Goal: Task Accomplishment & Management: Manage account settings

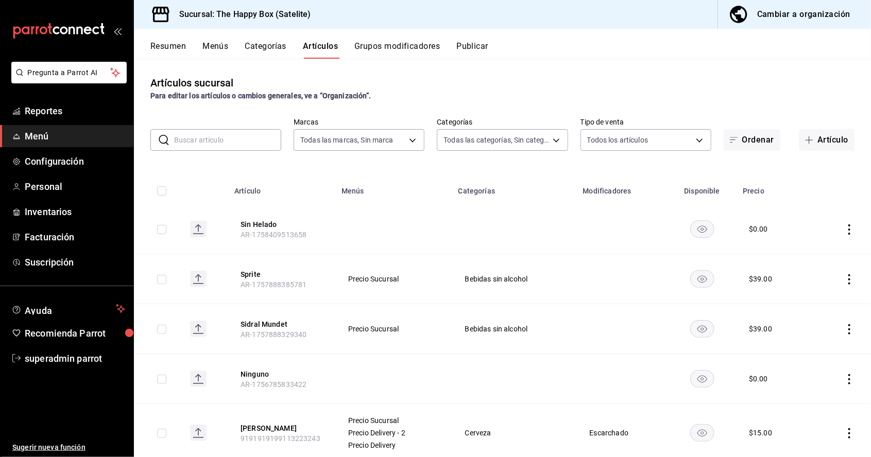
click at [243, 138] on input "text" at bounding box center [227, 140] width 107 height 21
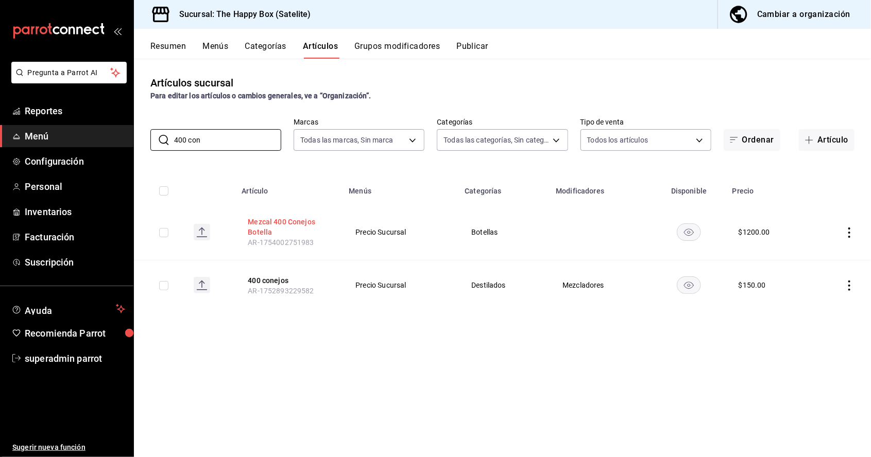
type input "400 con"
click at [285, 217] on button "Mezcal 400 Conejos Botella" at bounding box center [289, 227] width 82 height 21
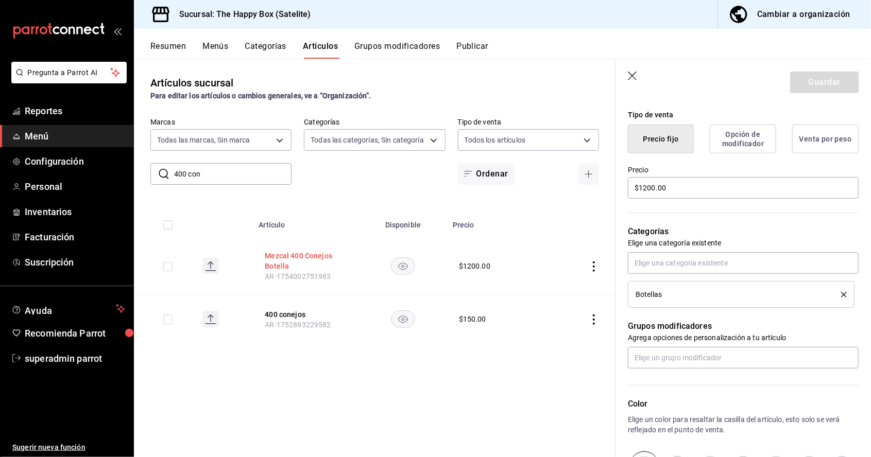
scroll to position [240, 0]
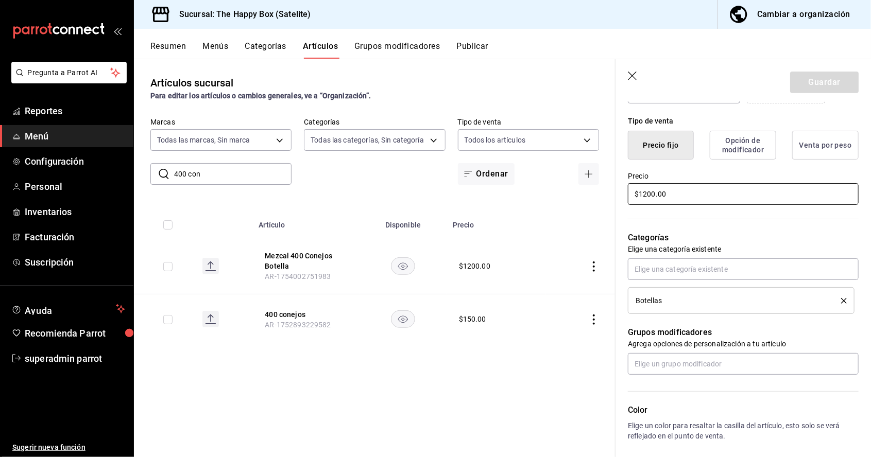
click at [673, 196] on input "$1200.00" at bounding box center [743, 194] width 231 height 22
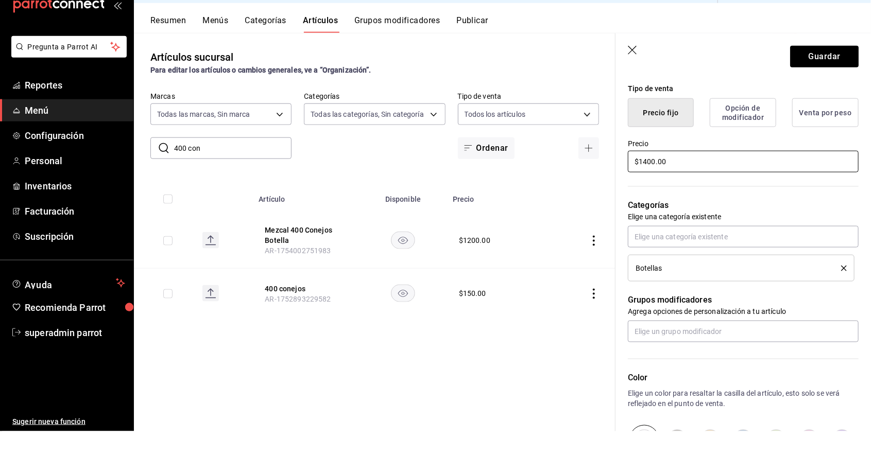
scroll to position [237, 0]
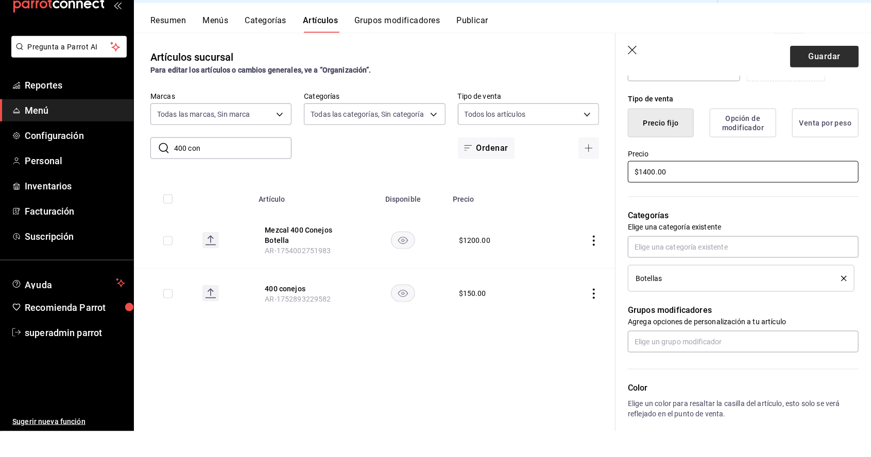
type input "$1400.00"
click at [824, 90] on button "Guardar" at bounding box center [824, 83] width 68 height 22
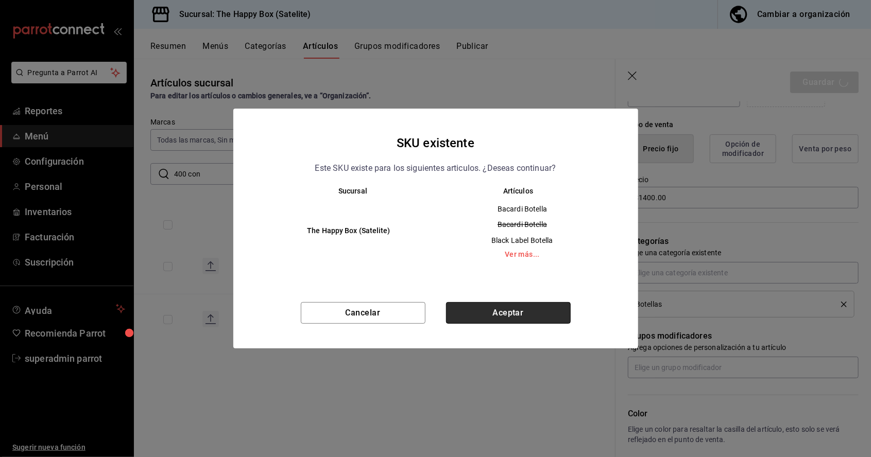
click at [551, 309] on button "Aceptar" at bounding box center [508, 313] width 125 height 22
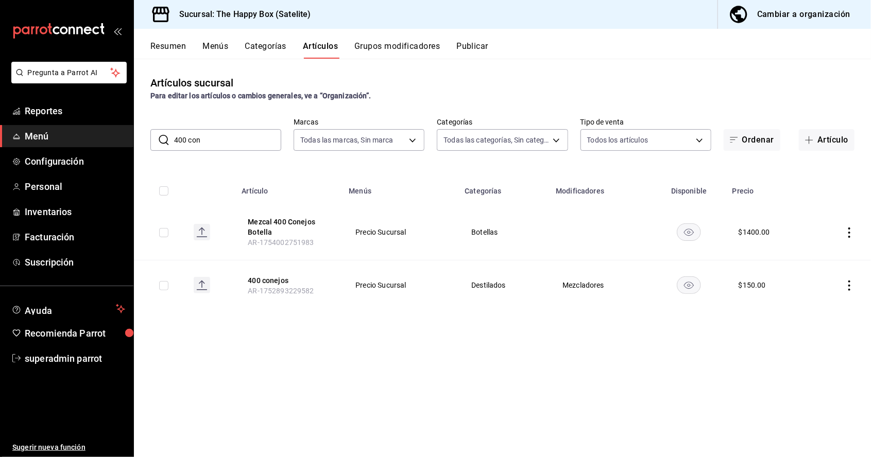
click at [233, 142] on input "400 con" at bounding box center [227, 140] width 107 height 21
type input "4"
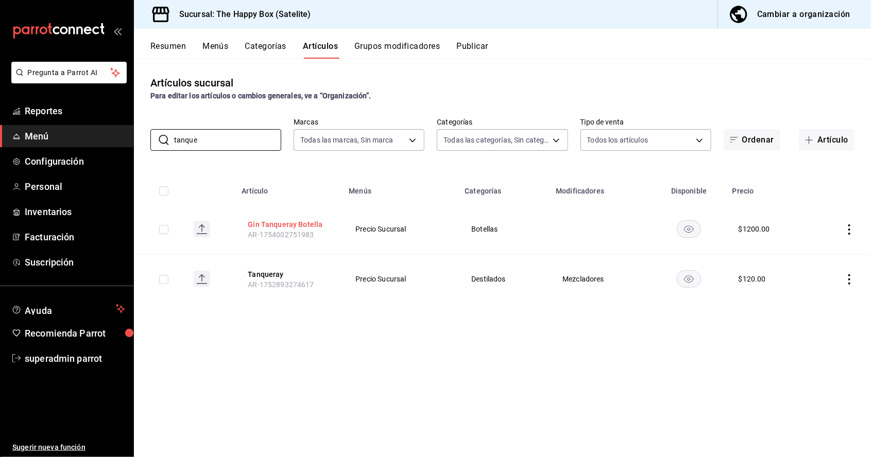
type input "tanque"
click at [291, 223] on button "Gin Tanqueray Botella" at bounding box center [289, 224] width 82 height 10
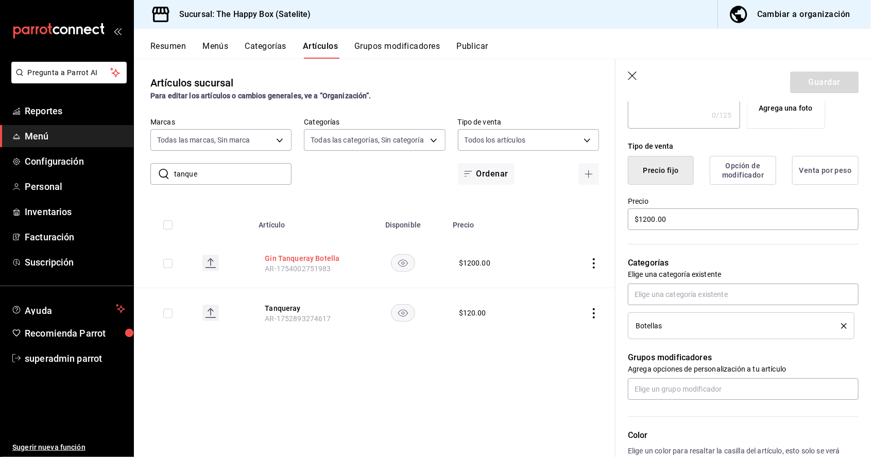
scroll to position [213, 0]
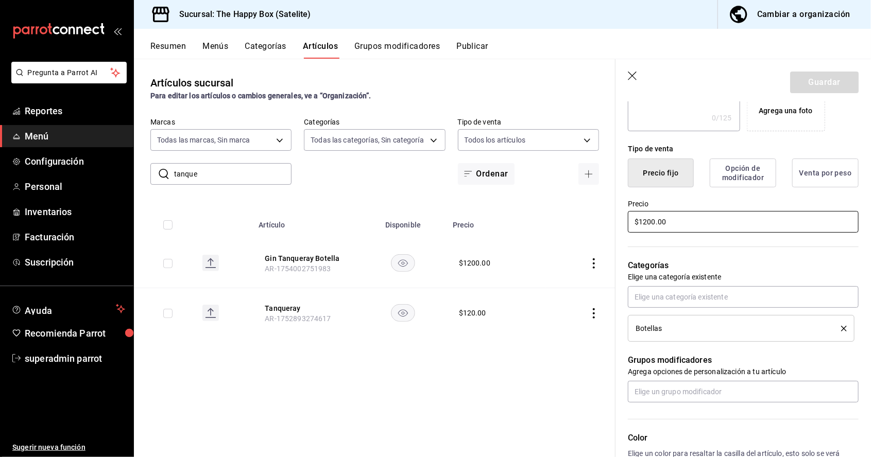
click at [664, 217] on input "$1200.00" at bounding box center [743, 222] width 231 height 22
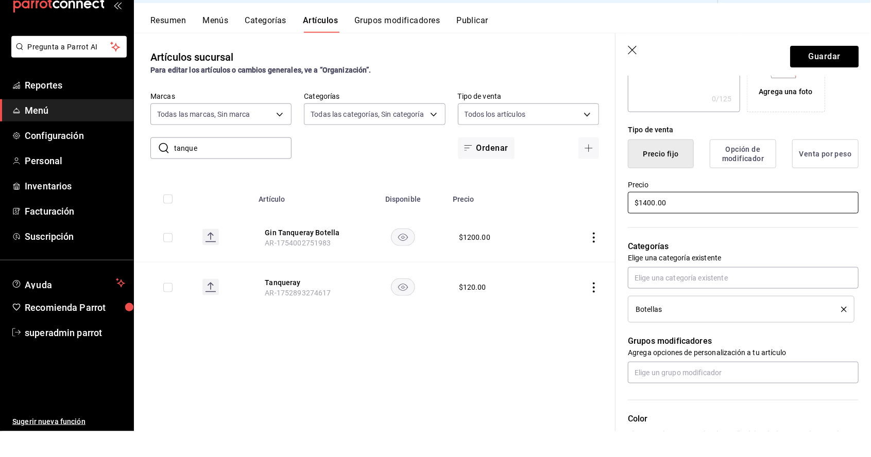
scroll to position [204, 0]
type input "$1400.00"
click at [836, 85] on button "Guardar" at bounding box center [824, 83] width 68 height 22
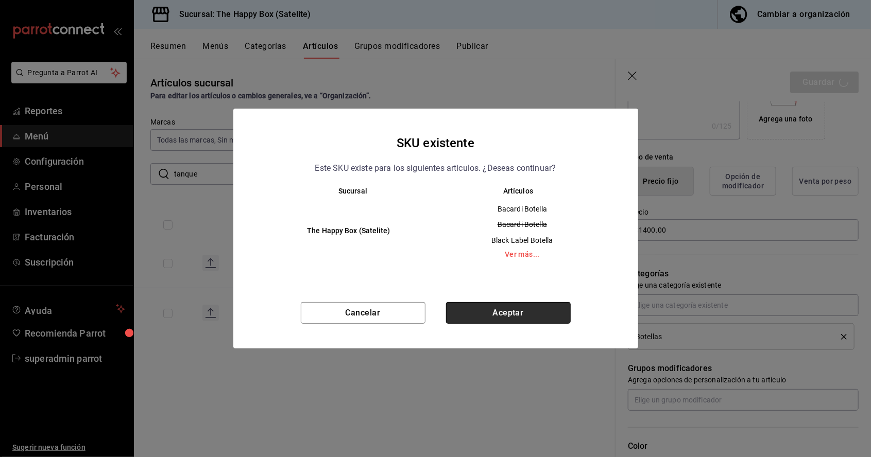
click at [502, 308] on button "Aceptar" at bounding box center [508, 313] width 125 height 22
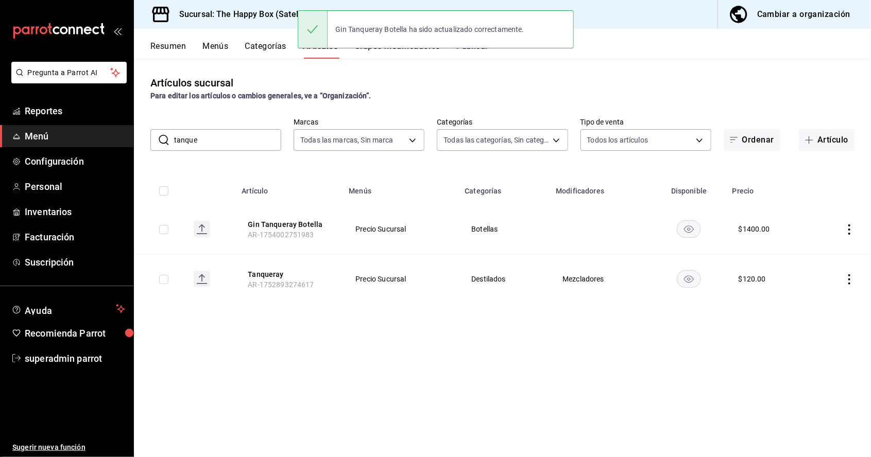
click at [243, 143] on input "tanque" at bounding box center [227, 140] width 107 height 21
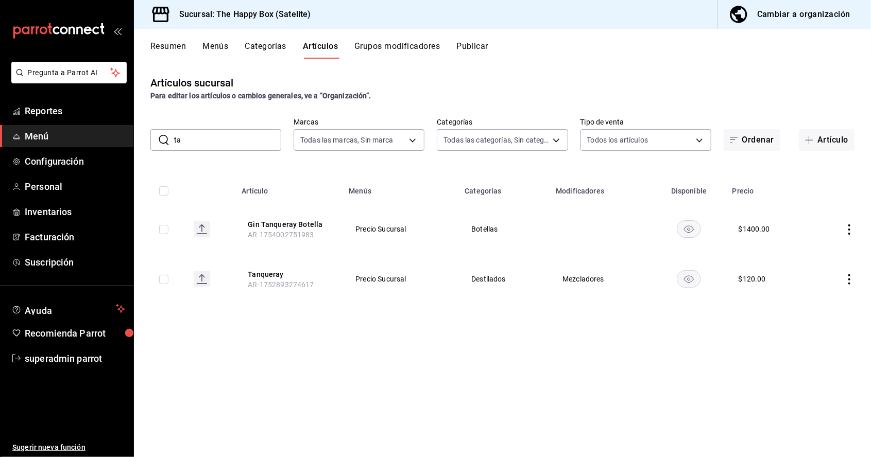
type input "t"
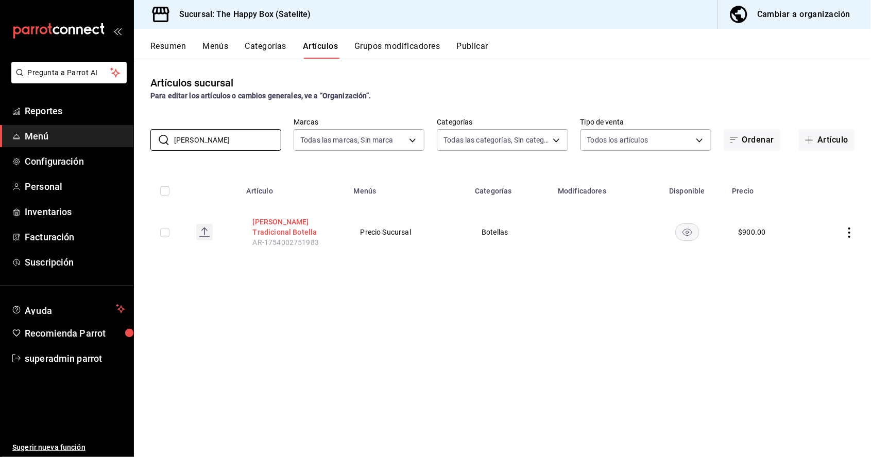
type input "[PERSON_NAME]"
click at [272, 220] on button "[PERSON_NAME] Tradicional Botella" at bounding box center [294, 227] width 82 height 21
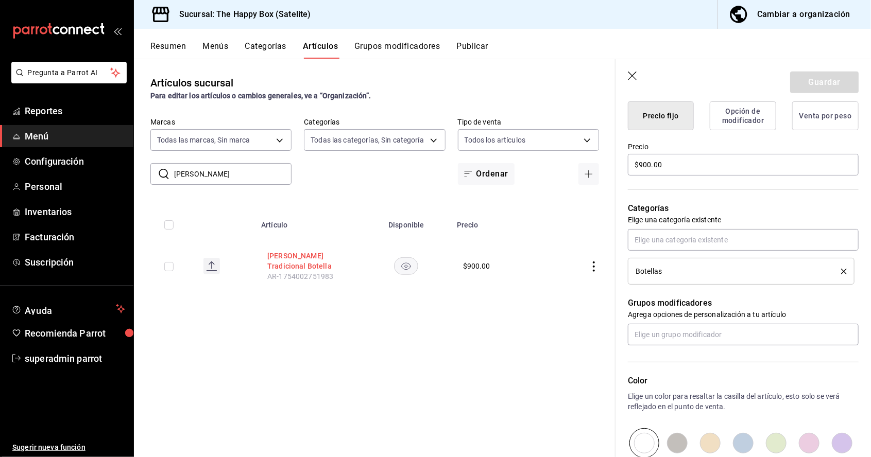
scroll to position [276, 0]
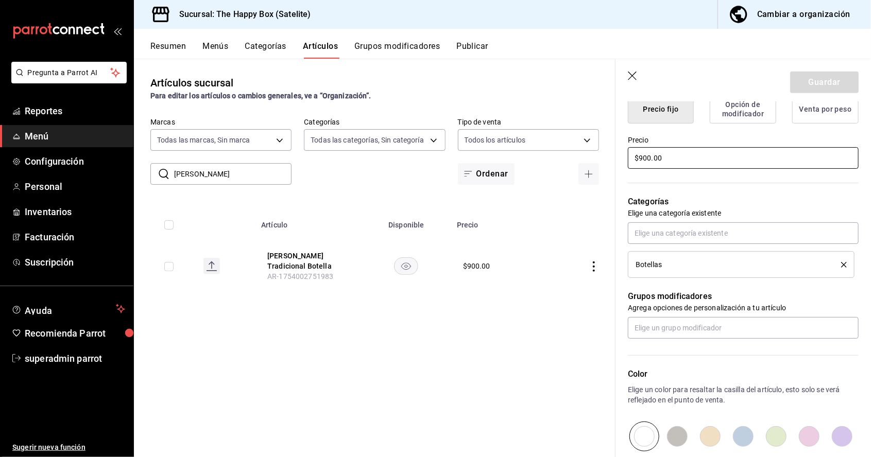
click at [643, 157] on input "$900.00" at bounding box center [743, 158] width 231 height 22
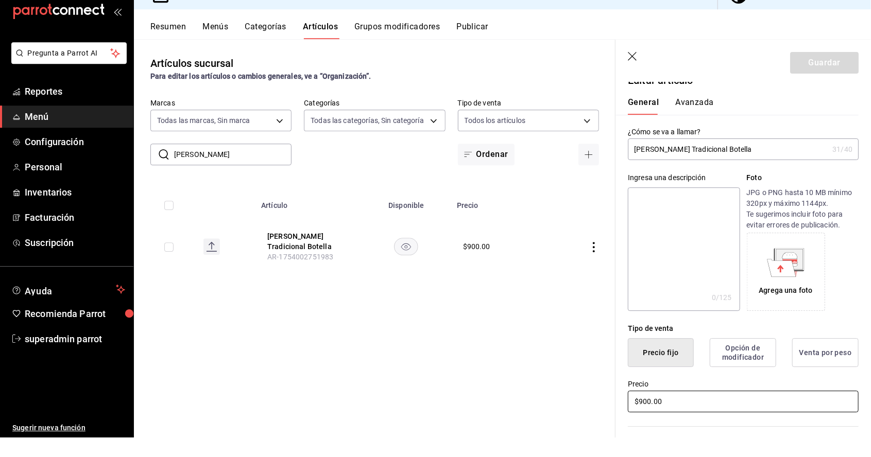
scroll to position [227, 0]
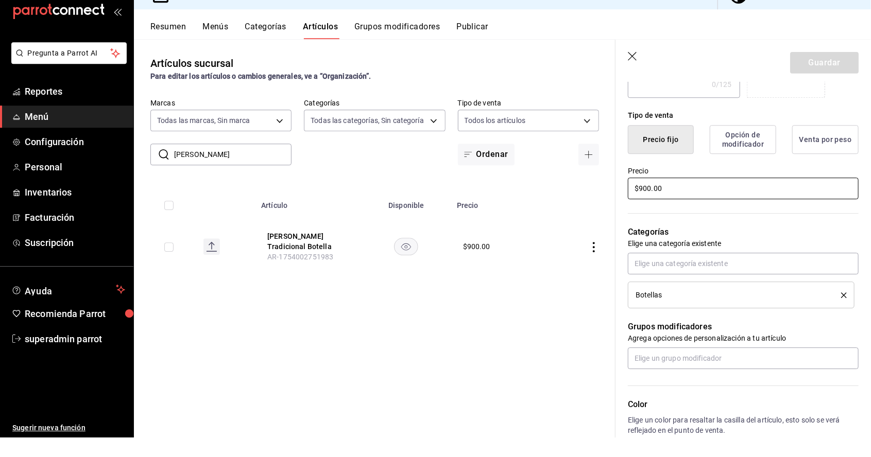
click at [650, 206] on input "$900.00" at bounding box center [743, 208] width 231 height 22
type input "$9.00"
type input "$1100.00"
click at [833, 83] on button "Guardar" at bounding box center [824, 83] width 68 height 22
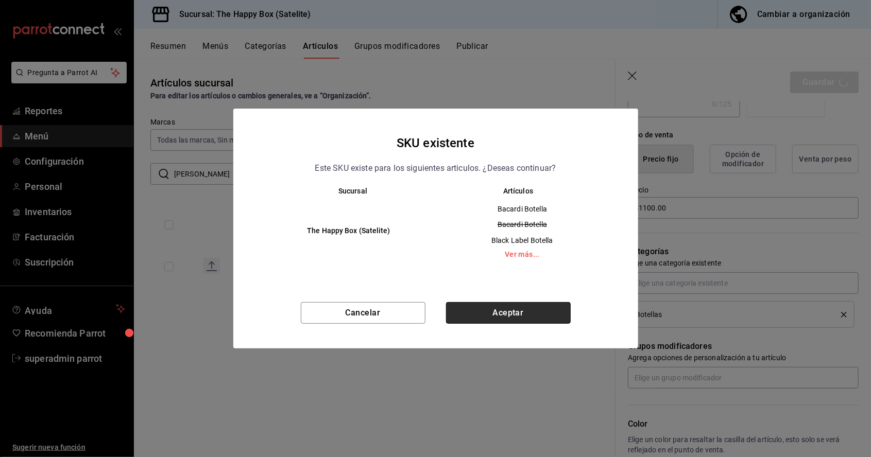
click at [538, 312] on button "Aceptar" at bounding box center [508, 313] width 125 height 22
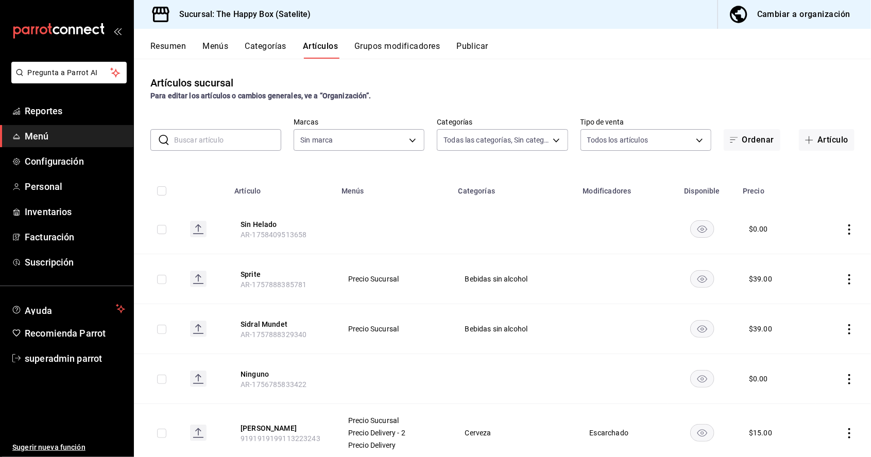
type input "9f323e17-e675-4261-b0bb-923c28e48b90,254b66a5-88d1-47ed-93f4-da680209bdce,6127c…"
type input "58c7a565-4df7-4662-91b2-7a1e9e046cfe"
